Goal: Task Accomplishment & Management: Use online tool/utility

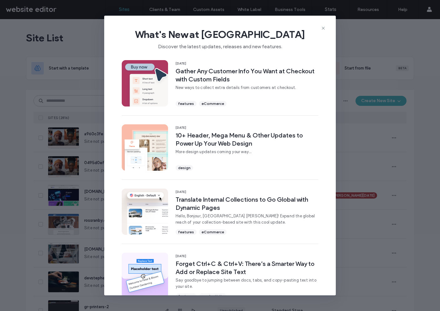
click at [328, 20] on div "What's New at Duda Discover the latest updates, releases and new features." at bounding box center [220, 37] width 232 height 42
click at [324, 29] on use at bounding box center [323, 28] width 3 height 3
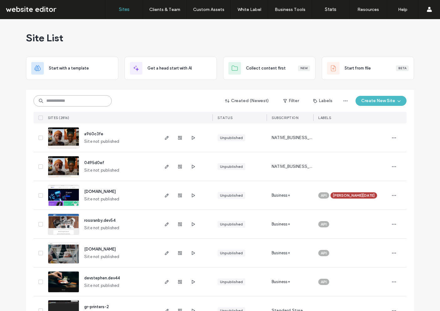
click at [82, 101] on input at bounding box center [73, 100] width 78 height 11
type input "*******"
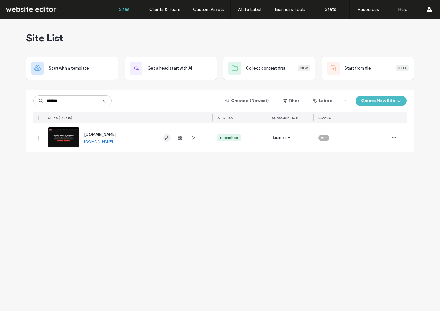
click at [170, 139] on span "button" at bounding box center [167, 138] width 8 height 8
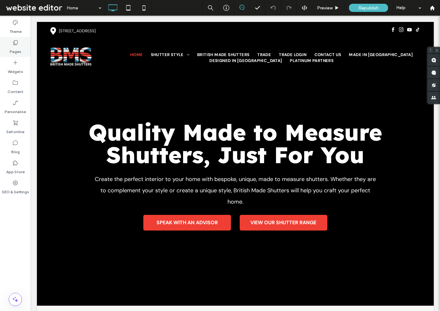
click at [24, 39] on div "Pages" at bounding box center [15, 47] width 31 height 20
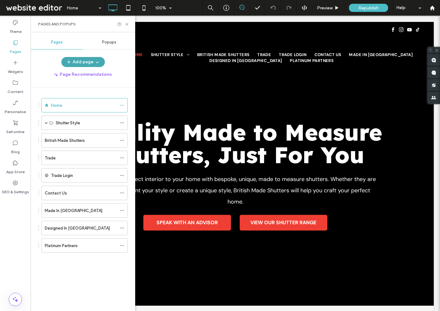
click at [102, 62] on button "Add page" at bounding box center [83, 62] width 44 height 10
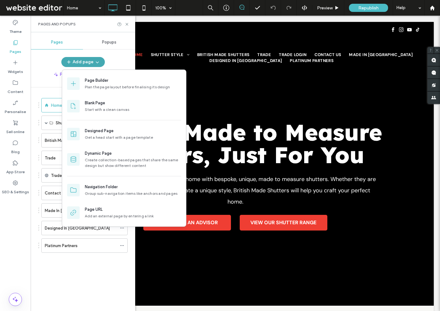
click at [102, 62] on button "Add page" at bounding box center [83, 62] width 44 height 10
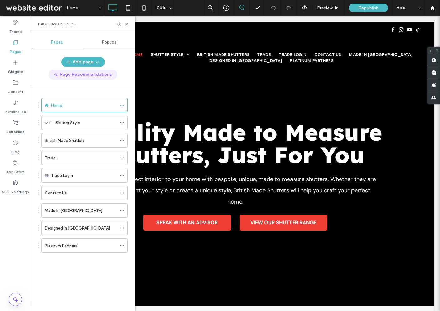
click at [92, 76] on button "Page Recommendations" at bounding box center [83, 75] width 69 height 10
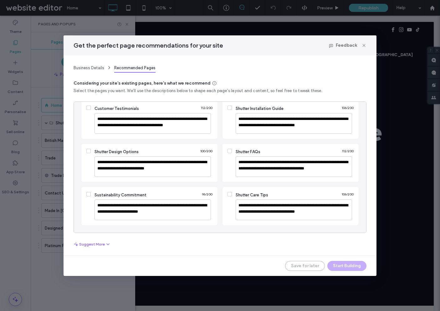
scroll to position [52, 0]
click at [367, 44] on div "Get the perfect page recommendations for your site Feedback" at bounding box center [220, 45] width 313 height 20
click at [366, 44] on icon at bounding box center [364, 45] width 5 height 5
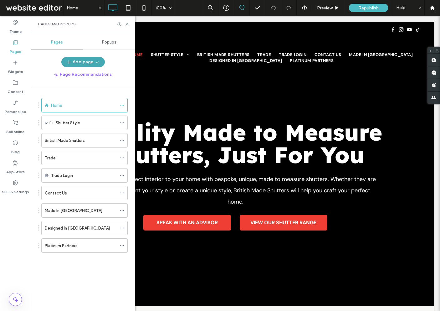
click at [98, 62] on use "button" at bounding box center [97, 63] width 3 height 2
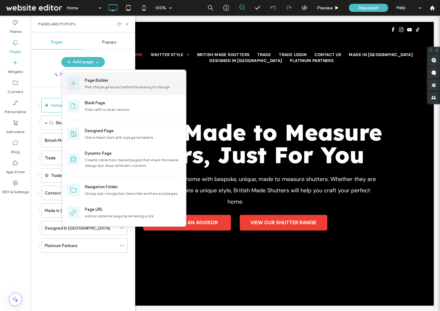
click at [95, 85] on div "Plan the page layout before finalising its design" at bounding box center [133, 87] width 96 height 6
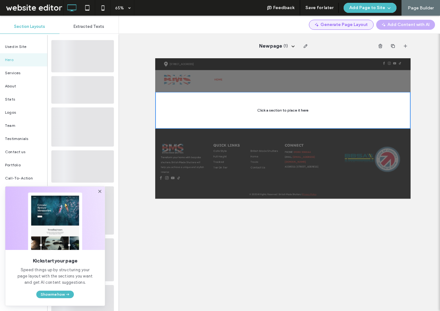
click at [354, 24] on button "Generate Page Layout" at bounding box center [341, 25] width 65 height 10
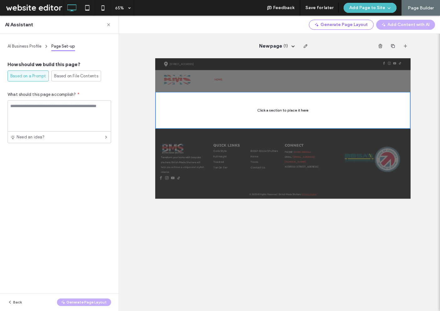
click at [82, 82] on div "How should we build this page? Based on a Prompt Based on File Contents What sh…" at bounding box center [60, 102] width 104 height 82
click at [62, 120] on textarea at bounding box center [60, 115] width 104 height 31
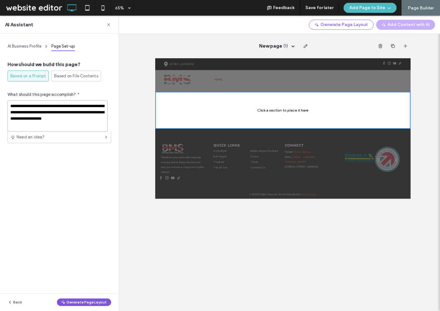
type textarea "**********"
click at [87, 302] on button "Generate Page Layout" at bounding box center [84, 302] width 54 height 8
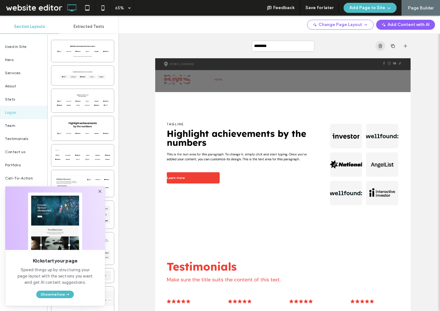
scroll to position [0, 0]
click at [367, 25] on use "button" at bounding box center [366, 24] width 3 height 1
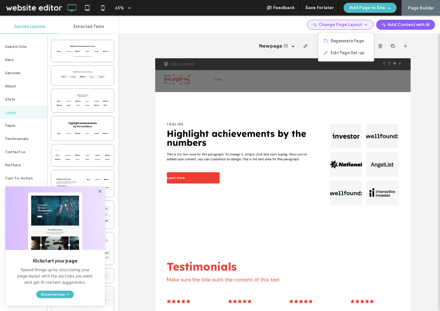
click at [368, 20] on button "Change Page Layout" at bounding box center [340, 25] width 67 height 10
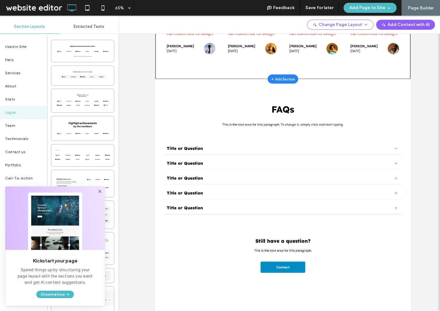
scroll to position [431, 0]
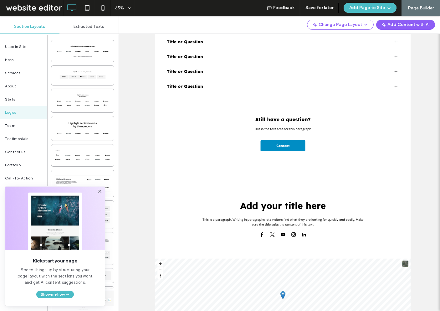
click at [101, 191] on icon at bounding box center [99, 191] width 5 height 5
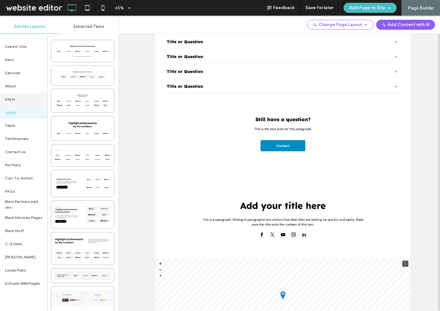
click at [42, 95] on div "Stats" at bounding box center [23, 99] width 47 height 13
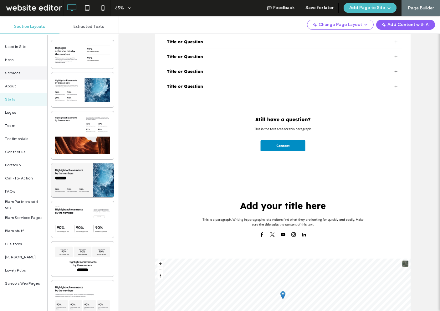
click at [31, 70] on div "Services" at bounding box center [23, 72] width 47 height 13
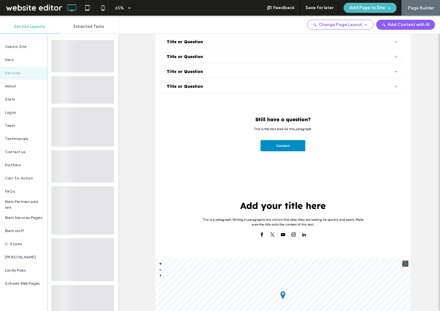
click at [75, 26] on span "Extracted Texts" at bounding box center [89, 26] width 31 height 5
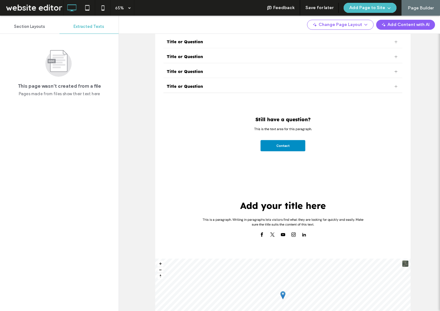
click at [27, 28] on span "Section Layouts" at bounding box center [29, 26] width 31 height 5
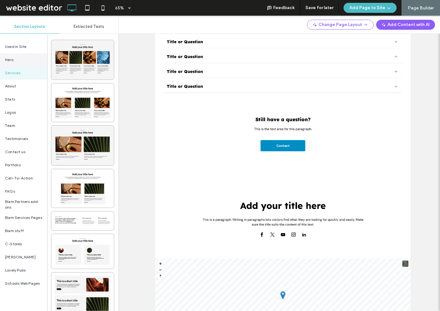
click at [17, 59] on div "Hero" at bounding box center [23, 59] width 47 height 13
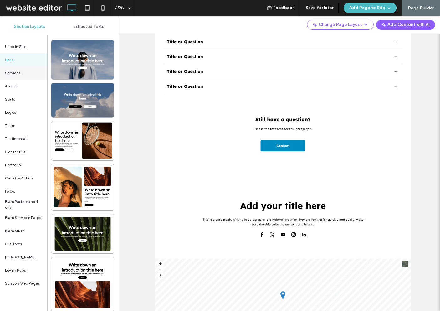
click at [13, 74] on span "Services" at bounding box center [13, 73] width 16 height 6
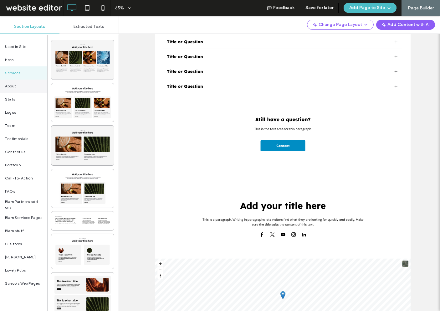
click at [14, 88] on div "About" at bounding box center [23, 86] width 47 height 13
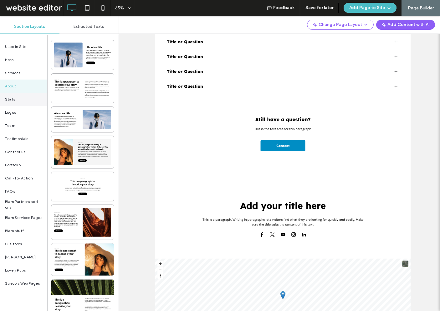
click at [31, 101] on div "Stats" at bounding box center [23, 99] width 47 height 13
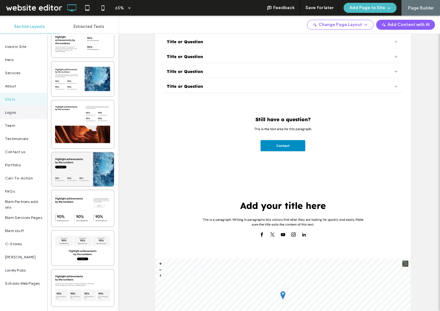
click at [24, 117] on div "Logos" at bounding box center [23, 112] width 47 height 13
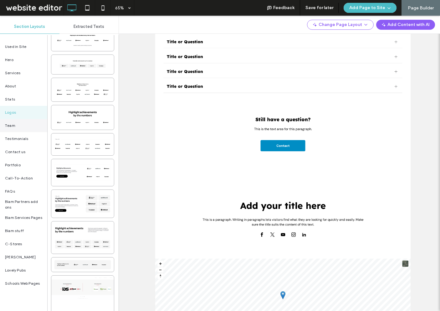
click at [24, 123] on div "Team" at bounding box center [23, 125] width 47 height 13
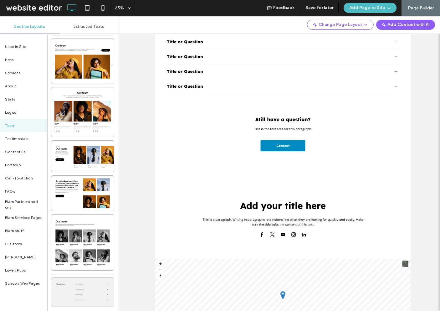
scroll to position [39, 0]
click at [21, 163] on div "Portfolio" at bounding box center [23, 164] width 47 height 13
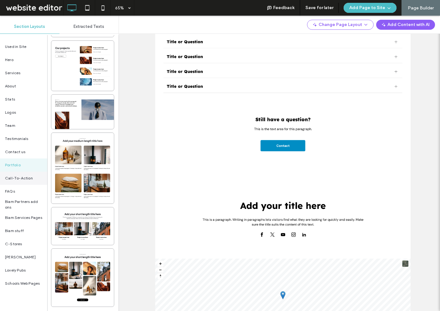
click at [25, 180] on div "Call-To-Action" at bounding box center [23, 178] width 47 height 13
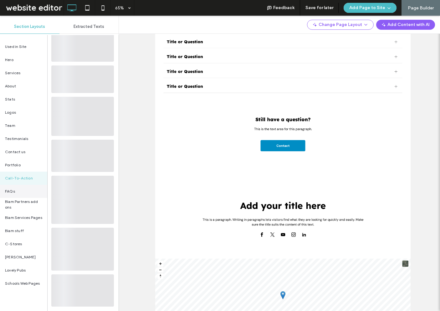
scroll to position [0, 0]
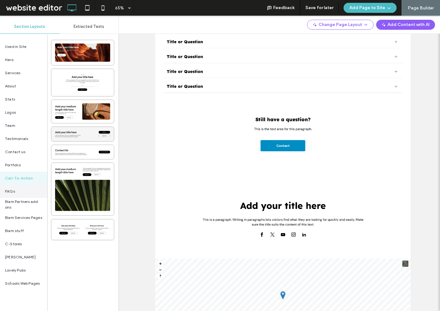
click at [30, 188] on div "FAQs" at bounding box center [23, 191] width 47 height 13
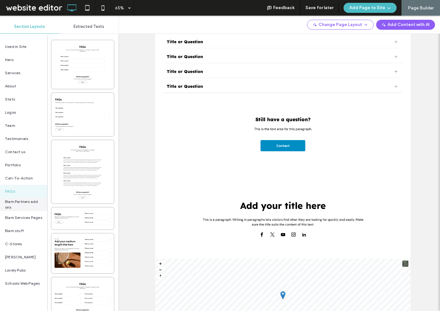
click at [27, 207] on span "Blam Partners add ons" at bounding box center [23, 204] width 37 height 11
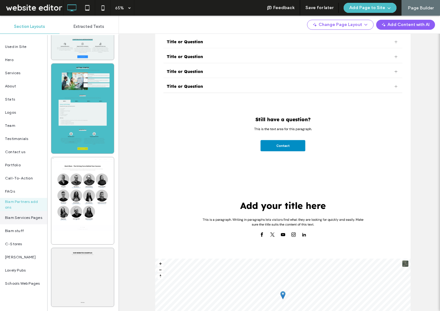
click at [31, 220] on div "Blam Services Pages" at bounding box center [23, 217] width 47 height 13
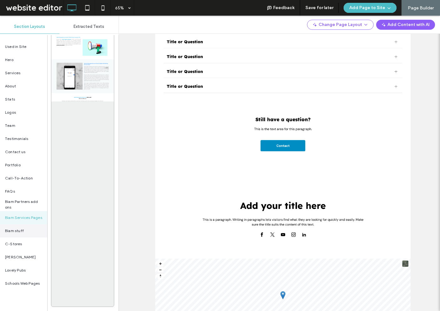
click at [26, 232] on div "Blam stuff" at bounding box center [23, 230] width 47 height 13
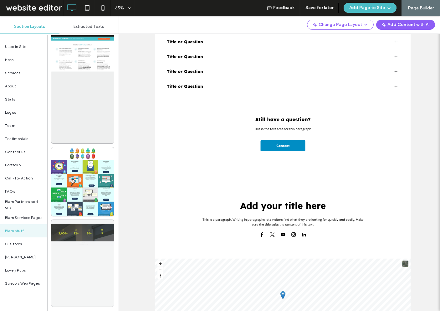
scroll to position [1002, 0]
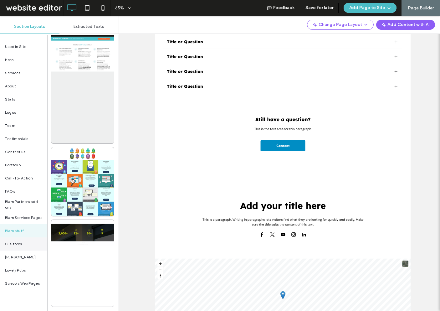
click at [33, 242] on div "C-Stores" at bounding box center [23, 243] width 47 height 13
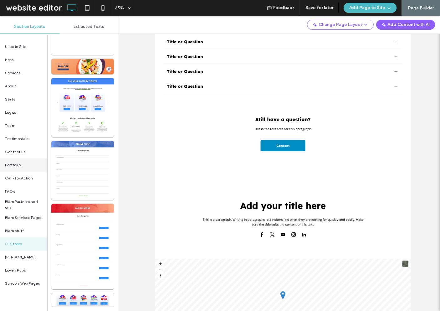
scroll to position [665, 0]
click at [15, 44] on span "Used in Site" at bounding box center [15, 47] width 21 height 6
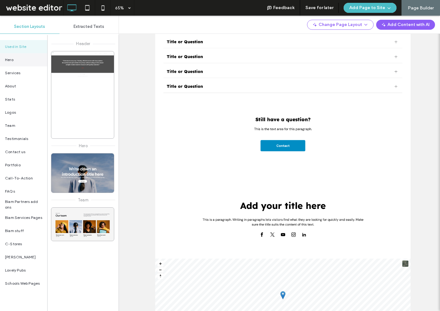
click at [14, 59] on div "Hero" at bounding box center [23, 59] width 47 height 13
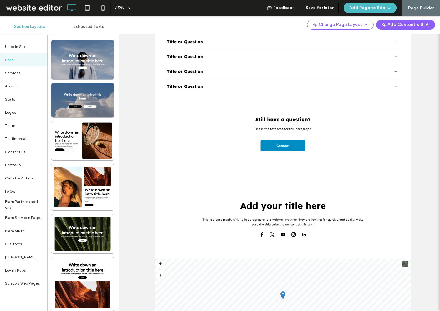
click at [101, 32] on div "Extracted Texts" at bounding box center [90, 27] width 60 height 14
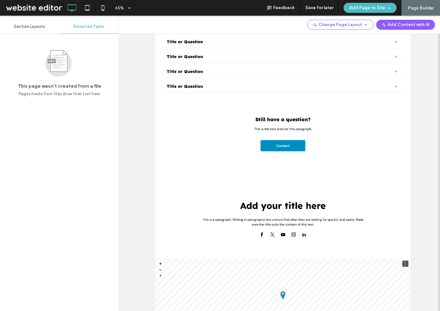
click at [393, 3] on div "Add Page to Site" at bounding box center [370, 8] width 63 height 16
click at [391, 8] on icon "button" at bounding box center [389, 7] width 5 height 5
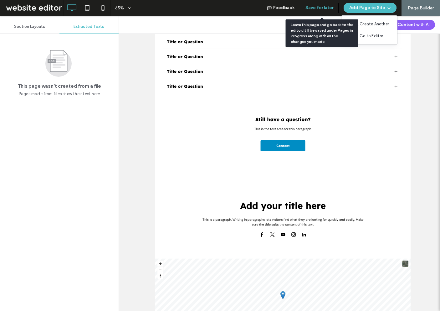
click at [324, 3] on button "Save for later" at bounding box center [319, 8] width 28 height 10
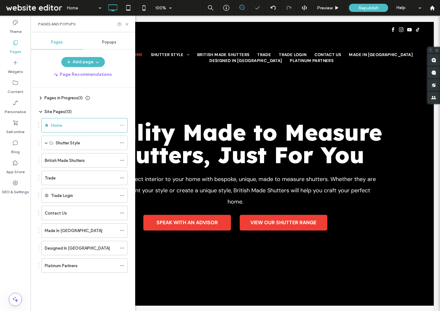
click at [42, 98] on icon at bounding box center [40, 98] width 5 height 5
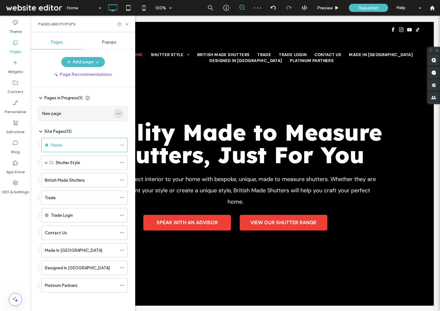
click at [122, 115] on span "button" at bounding box center [119, 114] width 10 height 10
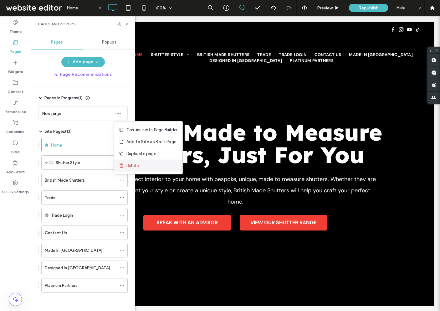
click at [141, 168] on div "Delete" at bounding box center [148, 166] width 69 height 12
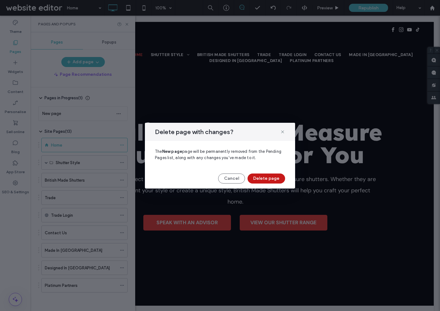
click at [259, 179] on button "Delete page" at bounding box center [267, 178] width 38 height 10
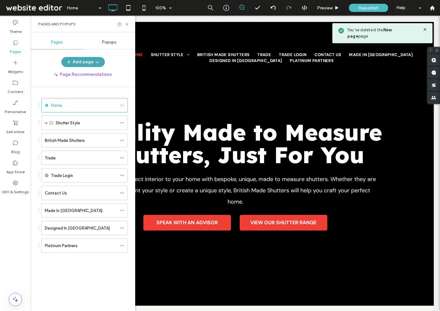
click at [91, 60] on button "Add page" at bounding box center [83, 62] width 44 height 10
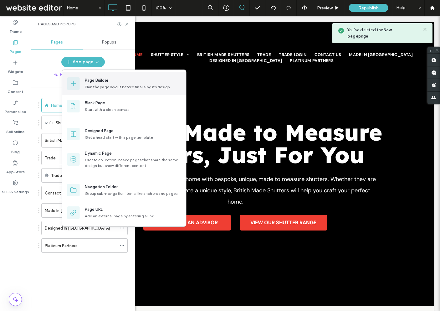
click at [97, 81] on div "Page Builder" at bounding box center [96, 80] width 23 height 6
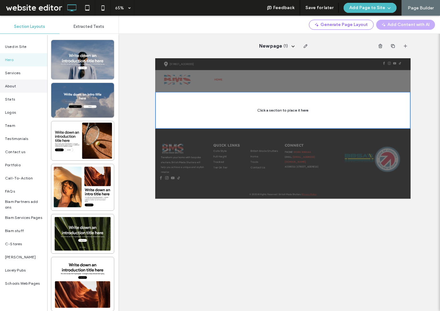
click at [21, 81] on div "About" at bounding box center [23, 86] width 47 height 13
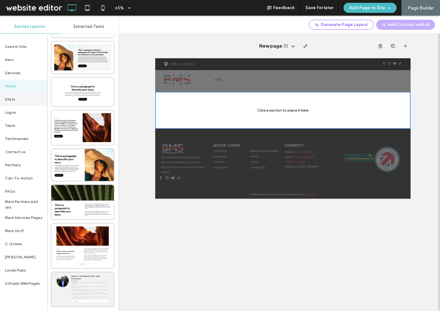
click at [6, 93] on div "Stats" at bounding box center [23, 99] width 47 height 13
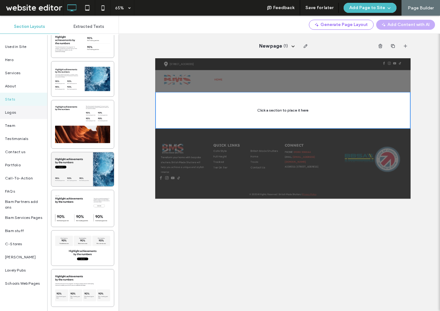
click at [11, 108] on div "Logos" at bounding box center [23, 112] width 47 height 13
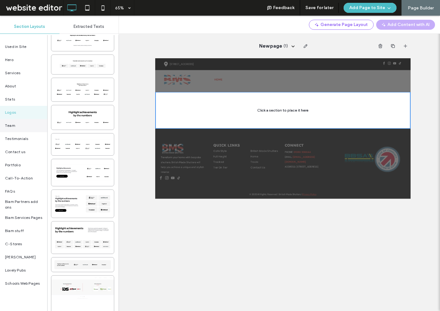
click at [14, 119] on div "Team" at bounding box center [23, 125] width 47 height 13
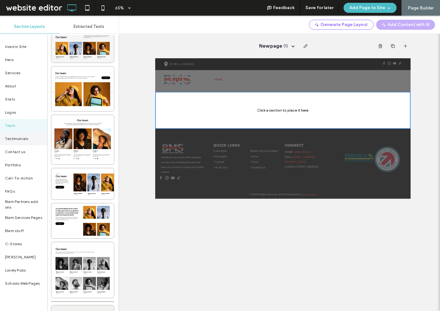
click at [17, 141] on div "Testimonials" at bounding box center [23, 138] width 47 height 13
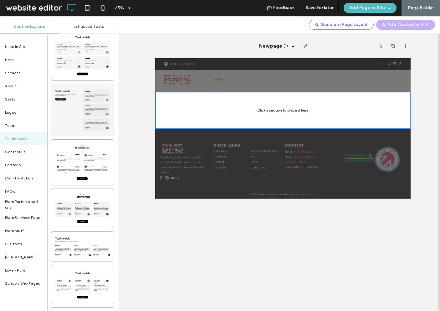
click at [72, 116] on div at bounding box center [82, 110] width 63 height 52
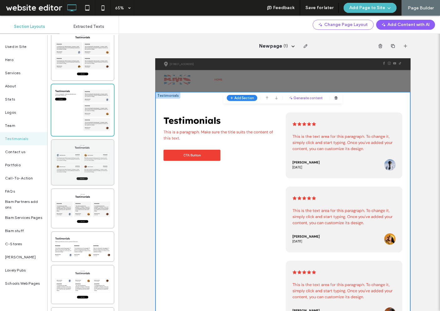
click at [68, 161] on div at bounding box center [82, 162] width 63 height 45
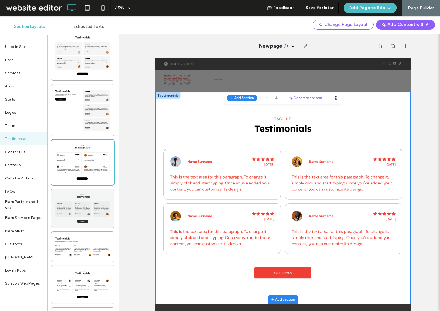
click at [78, 222] on div at bounding box center [82, 208] width 63 height 39
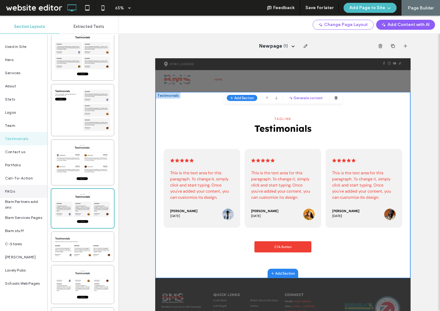
click at [24, 185] on div "FAQs" at bounding box center [23, 191] width 47 height 13
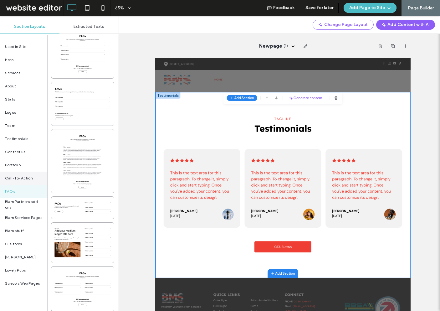
click at [24, 177] on span "Call-To-Action" at bounding box center [19, 178] width 28 height 6
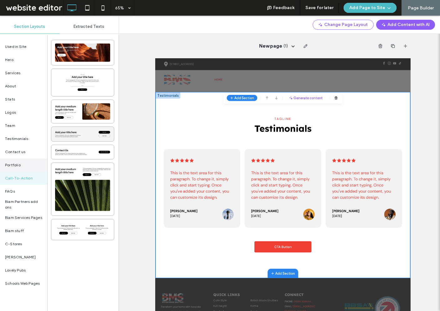
click at [17, 165] on span "Portfolio" at bounding box center [13, 165] width 16 height 6
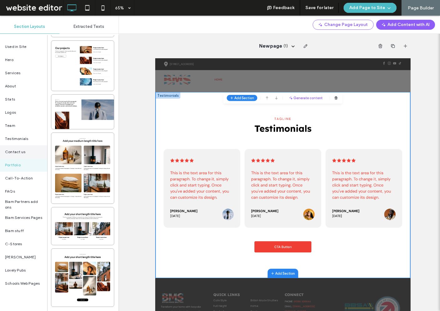
click at [26, 151] on div "Contact us" at bounding box center [23, 151] width 47 height 13
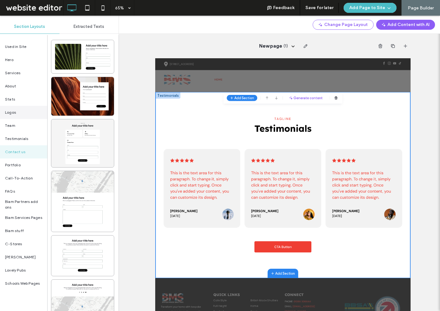
click at [29, 106] on div "Logos" at bounding box center [23, 112] width 47 height 13
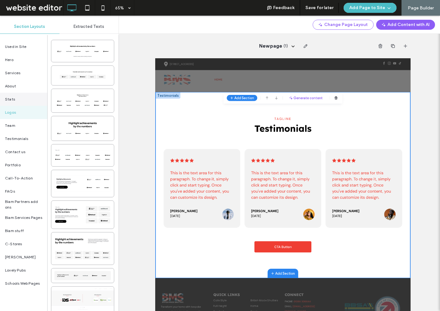
click at [29, 96] on div "Stats" at bounding box center [23, 99] width 47 height 13
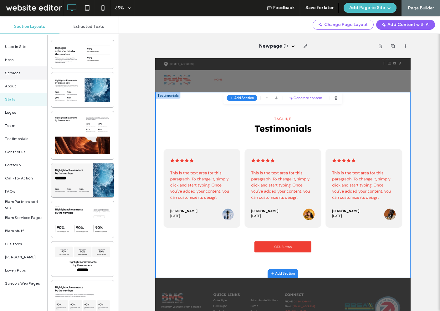
click at [26, 72] on div "Services" at bounding box center [23, 72] width 47 height 13
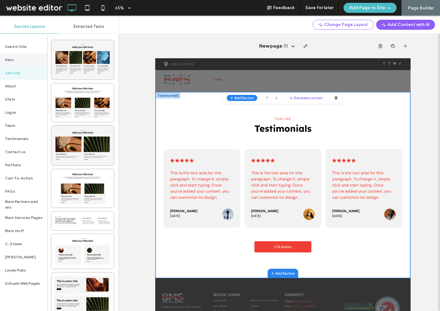
click at [22, 57] on div "Hero" at bounding box center [23, 59] width 47 height 13
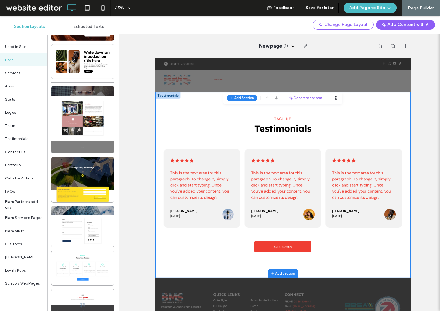
scroll to position [449, 0]
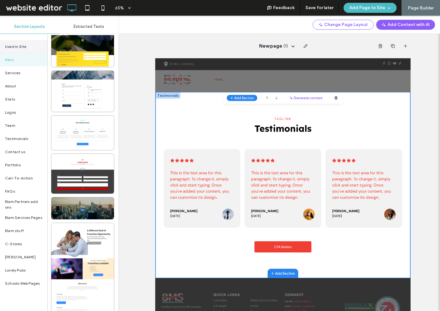
click at [24, 49] on div "Used in Site" at bounding box center [23, 46] width 47 height 13
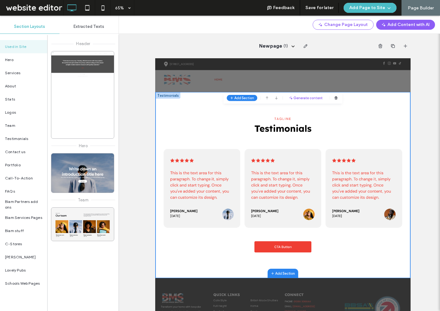
scroll to position [0, 0]
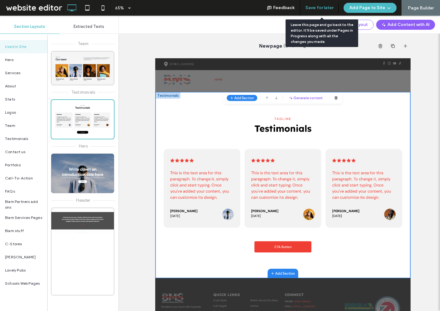
click at [324, 12] on button "Save for later" at bounding box center [319, 8] width 28 height 10
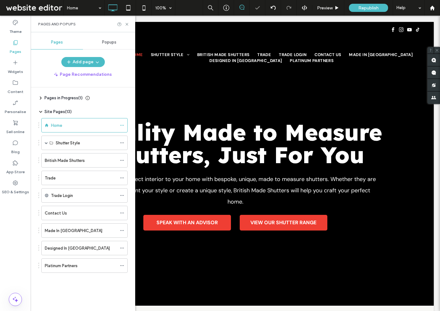
click at [40, 99] on icon at bounding box center [40, 98] width 5 height 5
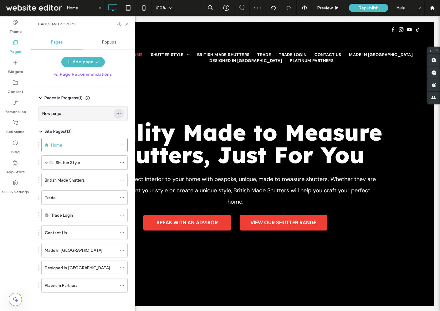
click at [119, 111] on icon "button" at bounding box center [118, 113] width 5 height 5
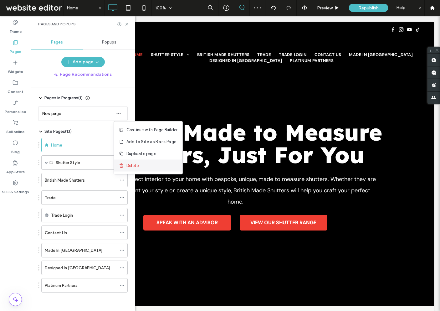
click at [134, 164] on span "Delete" at bounding box center [133, 166] width 12 height 6
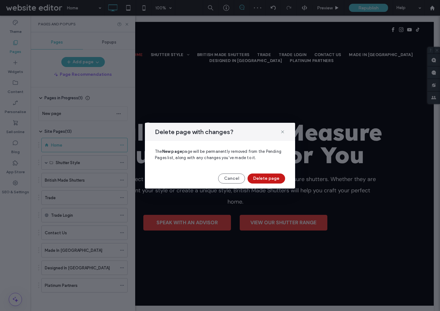
click at [272, 179] on button "Delete page" at bounding box center [267, 178] width 38 height 10
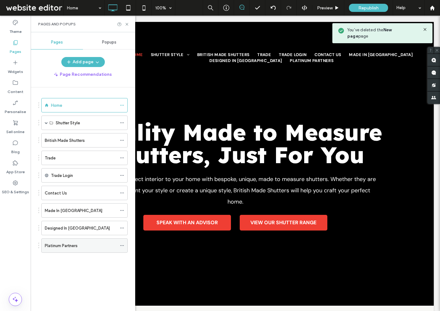
click at [88, 242] on div "Platinum Partners" at bounding box center [81, 246] width 72 height 14
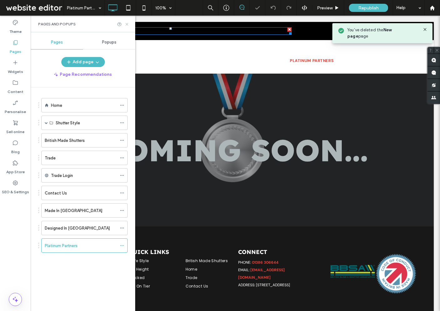
click at [129, 23] on icon at bounding box center [127, 24] width 5 height 5
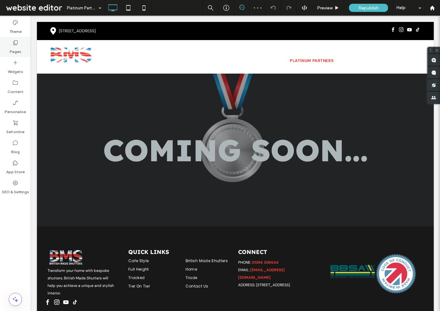
click at [24, 40] on div "Pages" at bounding box center [15, 47] width 31 height 20
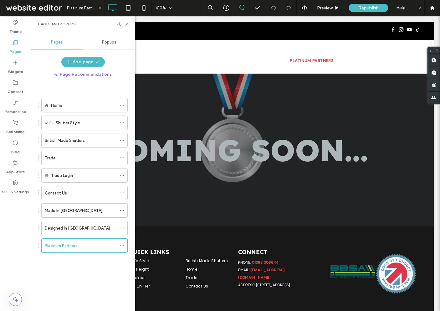
click at [111, 47] on div "Popups" at bounding box center [109, 42] width 52 height 14
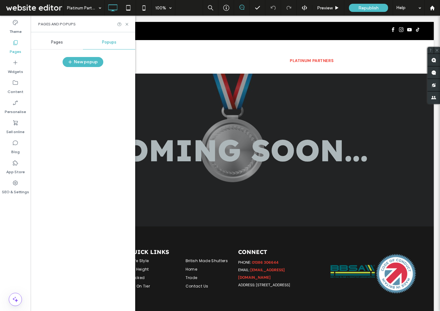
click at [46, 47] on div "Pages" at bounding box center [57, 42] width 52 height 14
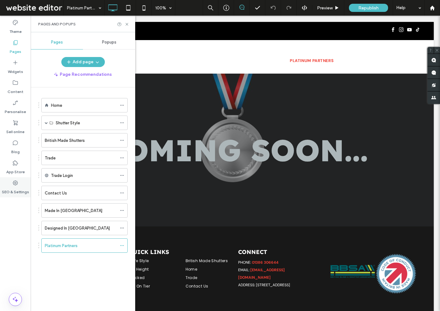
click at [19, 193] on label "SEO & Settings" at bounding box center [15, 190] width 27 height 9
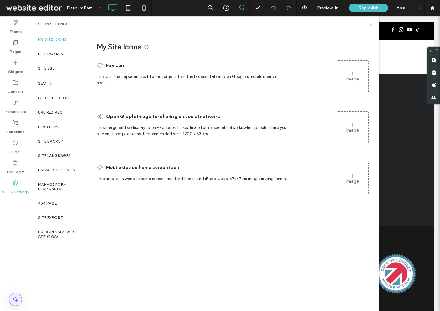
click at [17, 303] on span at bounding box center [15, 299] width 13 height 13
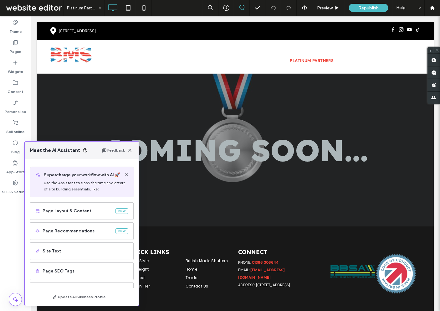
click at [127, 173] on use at bounding box center [126, 174] width 3 height 3
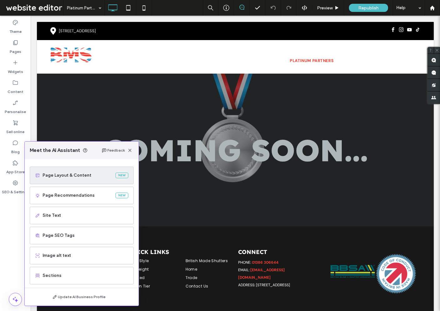
click at [76, 174] on span "Page Layout & Content" at bounding box center [78, 175] width 70 height 6
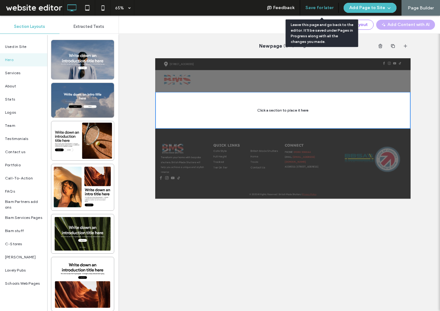
click at [322, 11] on button "Save for later" at bounding box center [319, 8] width 28 height 10
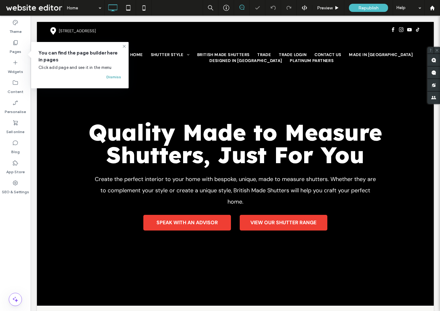
drag, startPoint x: 117, startPoint y: 80, endPoint x: 86, endPoint y: 64, distance: 34.5
click at [117, 80] on button "Dismiss" at bounding box center [113, 77] width 15 height 8
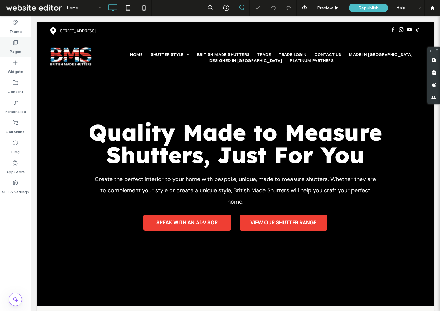
click at [16, 41] on icon at bounding box center [15, 42] width 6 height 6
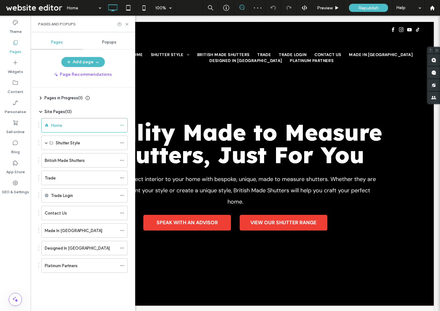
click at [70, 101] on span "Pages in Progress ( 1 )" at bounding box center [63, 98] width 38 height 6
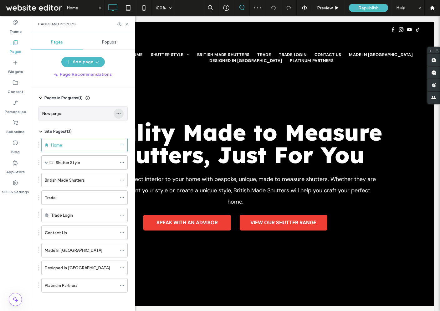
click at [119, 113] on icon "button" at bounding box center [118, 113] width 5 height 5
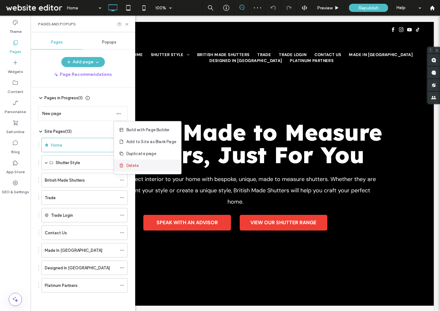
click at [132, 164] on span "Delete" at bounding box center [133, 166] width 12 height 6
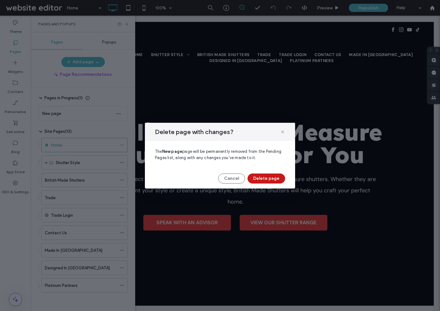
click at [273, 183] on button "Delete page" at bounding box center [267, 178] width 38 height 10
